Goal: Task Accomplishment & Management: Manage account settings

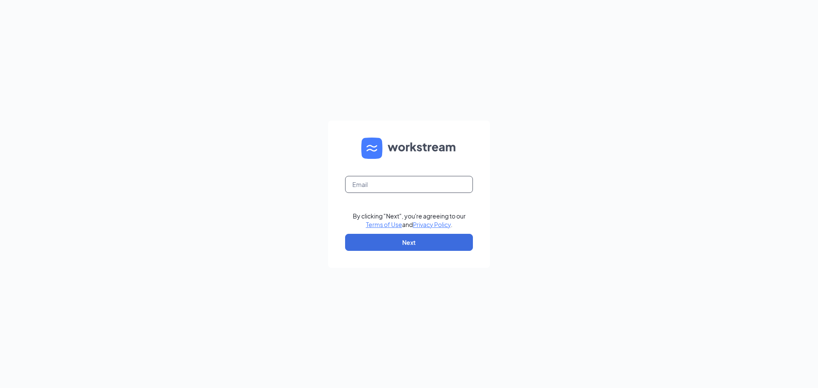
click at [408, 189] on input "text" at bounding box center [409, 184] width 128 height 17
type input "[EMAIL_ADDRESS][DEMOGRAPHIC_DATA][DOMAIN_NAME]"
click at [389, 250] on button "Next" at bounding box center [409, 242] width 128 height 17
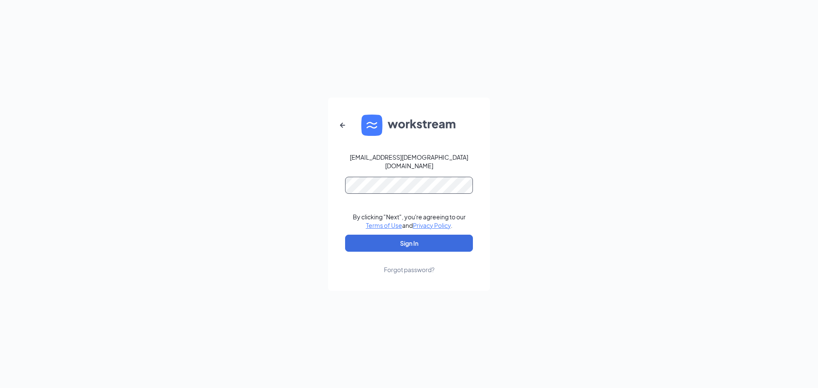
click at [345, 235] on button "Sign In" at bounding box center [409, 243] width 128 height 17
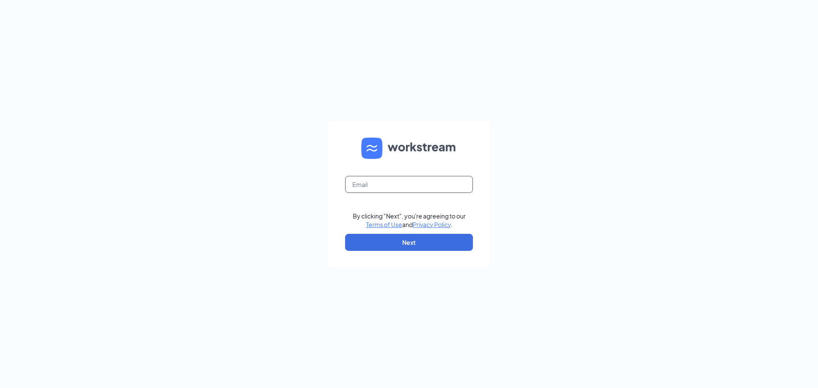
click at [411, 181] on input "text" at bounding box center [409, 184] width 128 height 17
type input "[EMAIL_ADDRESS][DEMOGRAPHIC_DATA][DOMAIN_NAME]"
click at [418, 242] on button "Next" at bounding box center [409, 242] width 128 height 17
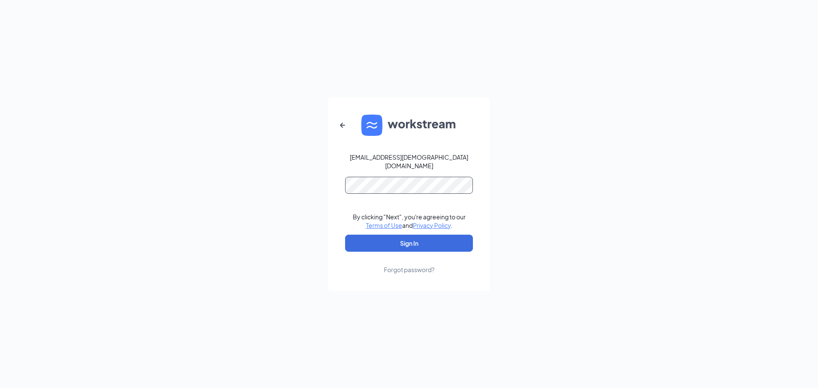
click at [345, 235] on button "Sign In" at bounding box center [409, 243] width 128 height 17
